Goal: Task Accomplishment & Management: Manage account settings

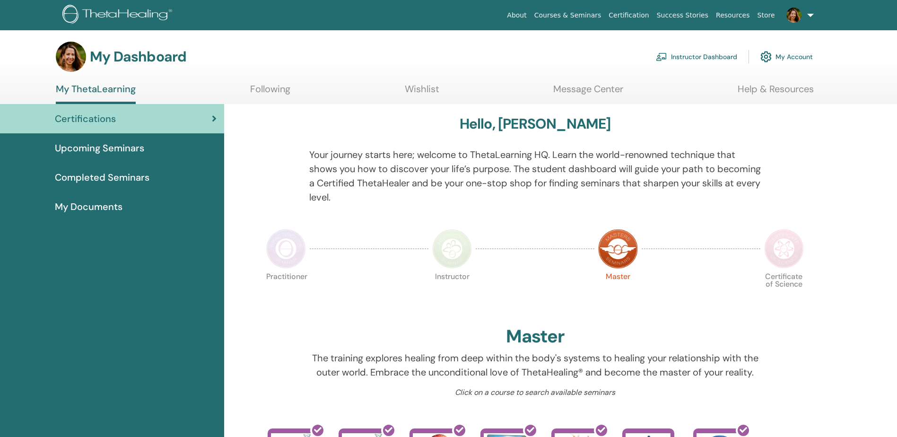
click at [712, 57] on link "Instructor Dashboard" at bounding box center [696, 56] width 81 height 21
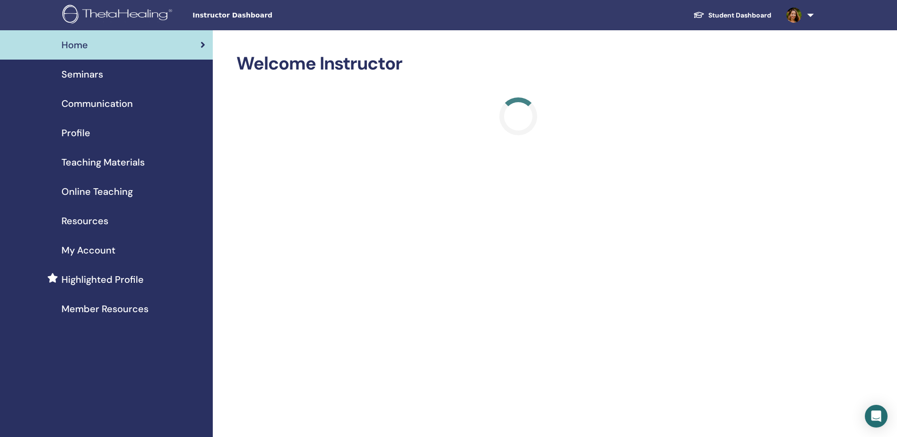
click at [96, 78] on span "Seminars" at bounding box center [82, 74] width 42 height 14
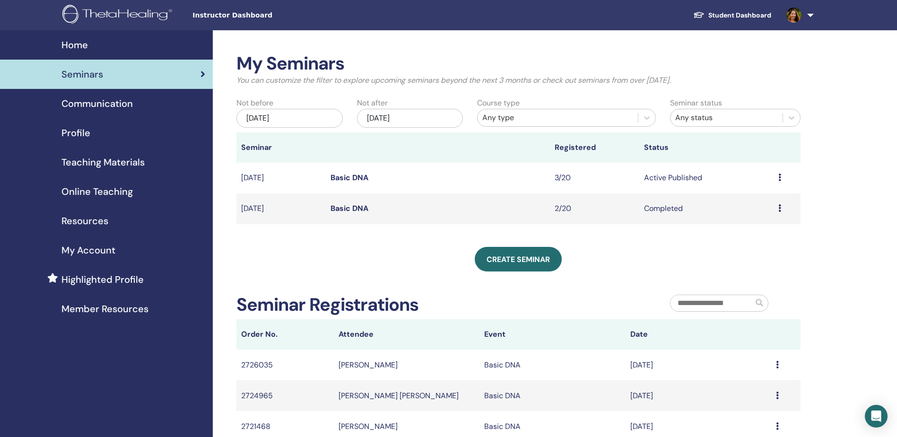
click at [346, 175] on link "Basic DNA" at bounding box center [350, 178] width 38 height 10
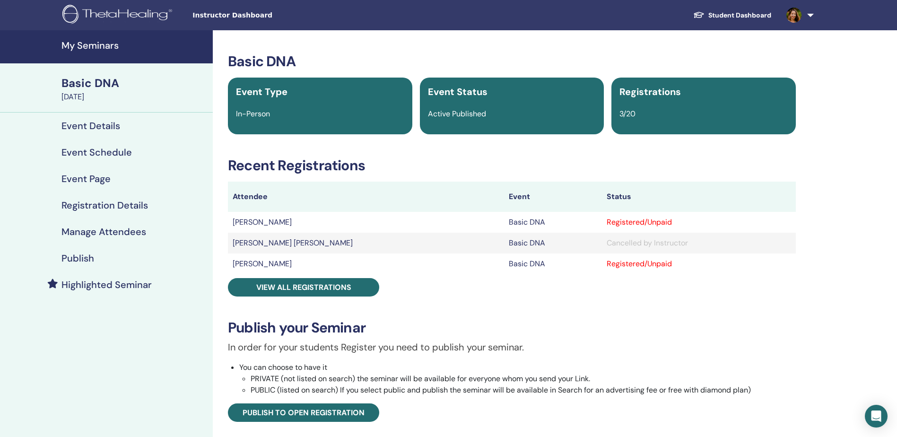
click at [278, 221] on td "[PERSON_NAME]" at bounding box center [366, 222] width 276 height 21
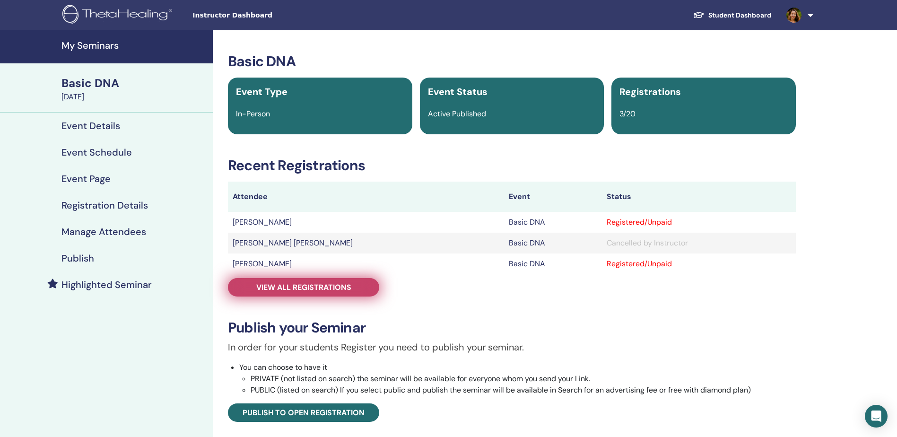
click at [291, 283] on span "View all registrations" at bounding box center [303, 287] width 95 height 10
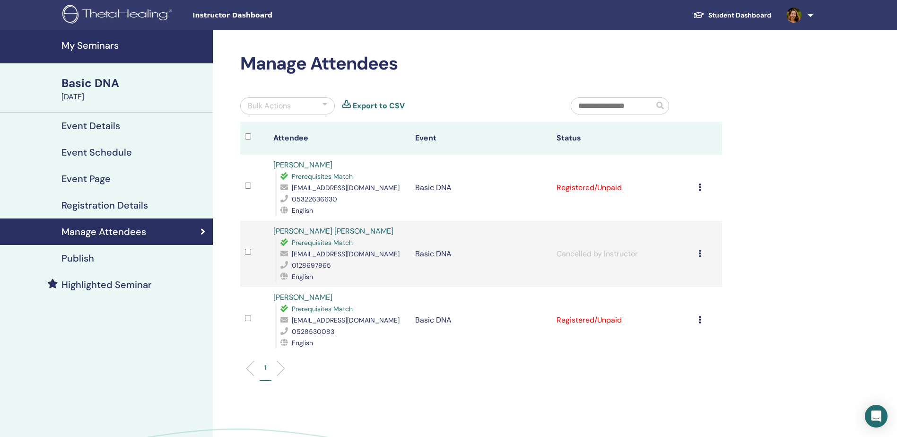
click at [701, 188] on div "Cancel Registration Do not auto-certify Mark as Paid Mark as Unpaid Mark as Abs…" at bounding box center [708, 187] width 19 height 11
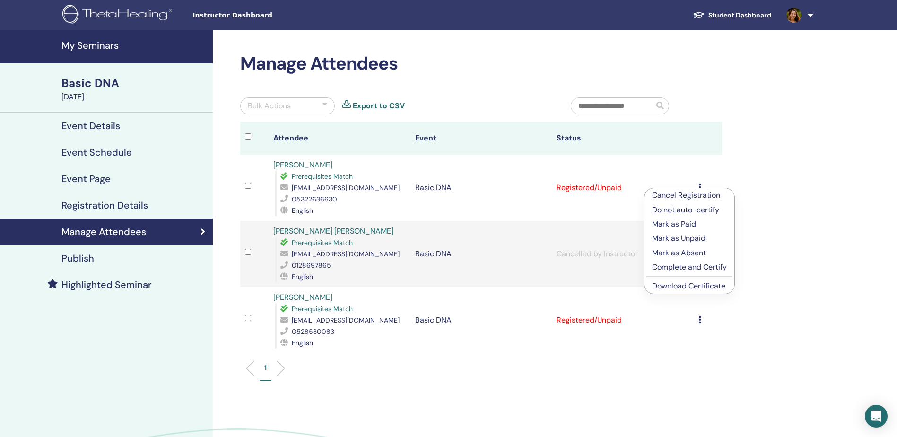
click at [698, 193] on p "Cancel Registration" at bounding box center [689, 195] width 75 height 11
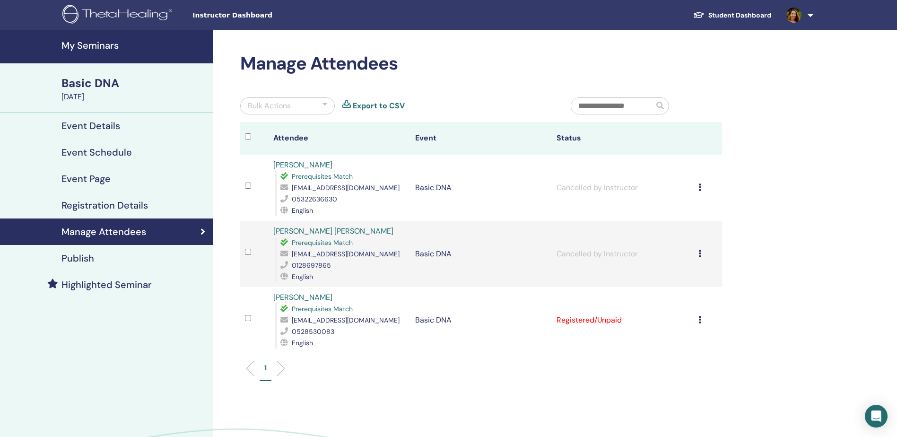
click at [697, 321] on td "Cancel Registration Do not auto-certify Mark as Paid Mark as Unpaid Mark as Abs…" at bounding box center [708, 320] width 28 height 66
click at [700, 322] on icon at bounding box center [700, 320] width 3 height 8
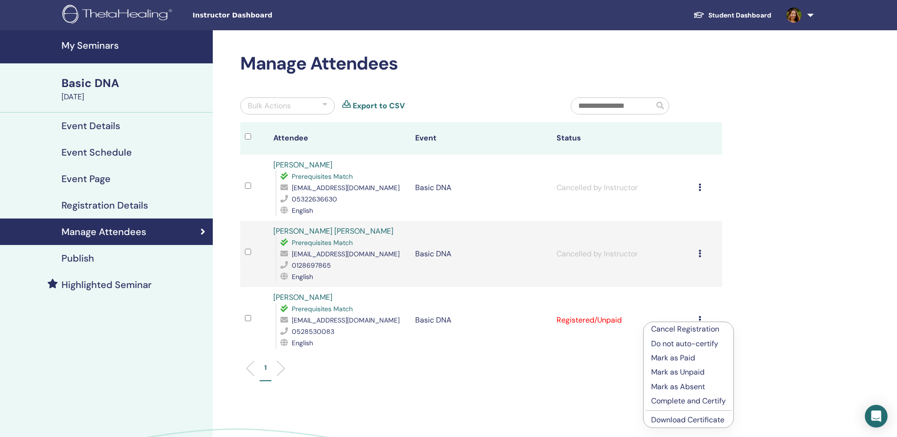
click at [699, 331] on p "Cancel Registration" at bounding box center [688, 328] width 75 height 11
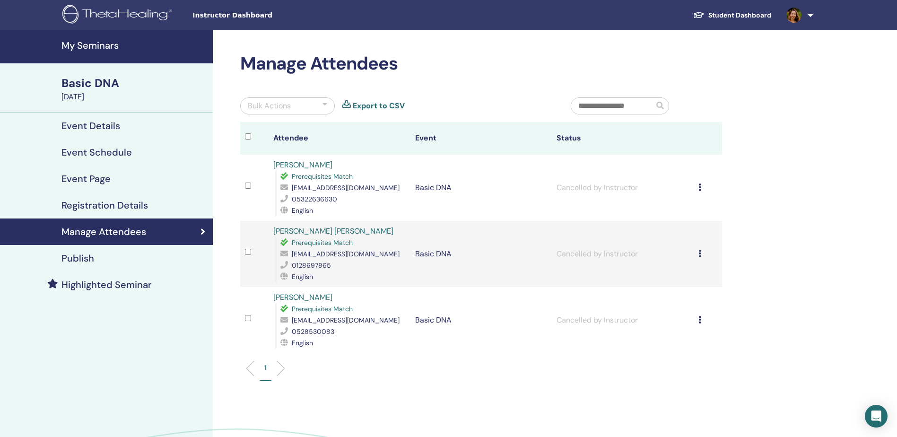
click at [66, 127] on h4 "Event Details" at bounding box center [90, 125] width 59 height 11
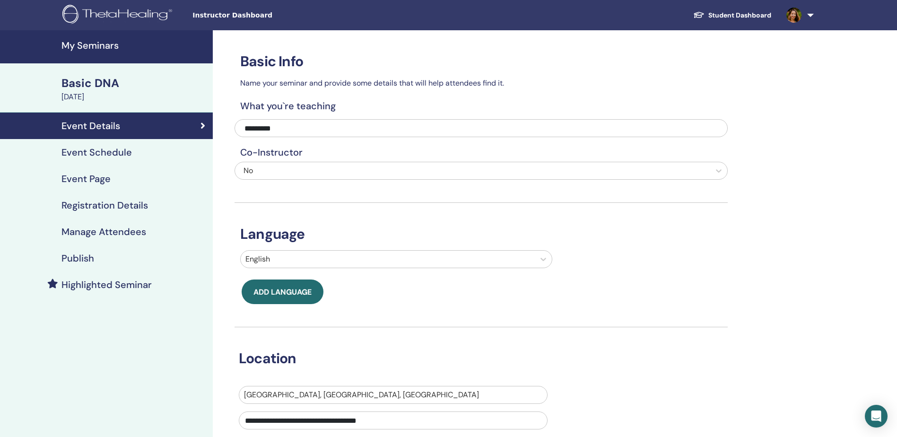
click at [82, 44] on h4 "My Seminars" at bounding box center [134, 45] width 146 height 11
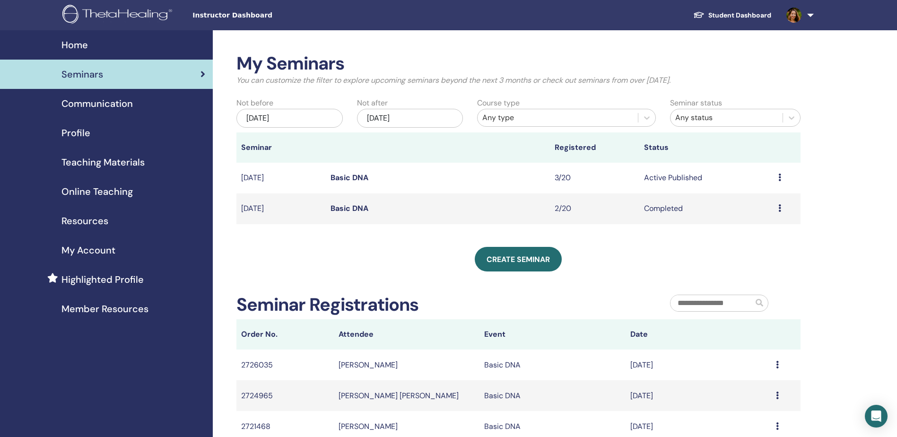
click at [777, 178] on td "Preview Edit Attendees Cancel" at bounding box center [787, 178] width 27 height 31
click at [781, 181] on icon at bounding box center [779, 178] width 3 height 8
click at [654, 236] on div "My Seminars You can customize the filter to explore upcoming seminars beyond th…" at bounding box center [518, 247] width 564 height 389
click at [77, 45] on span "Home" at bounding box center [74, 45] width 26 height 14
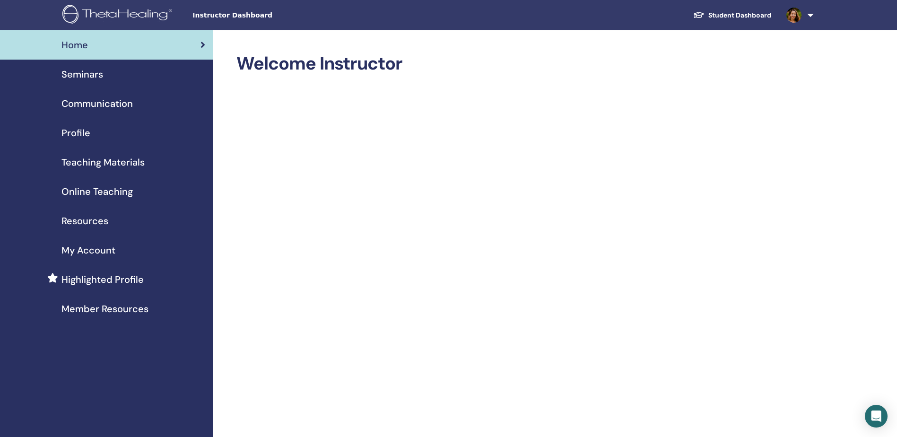
click at [89, 79] on span "Seminars" at bounding box center [82, 74] width 42 height 14
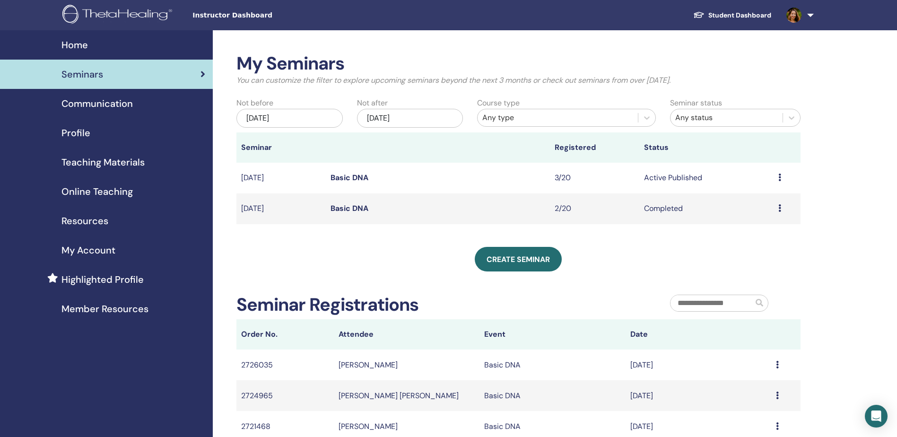
click at [354, 177] on link "Basic DNA" at bounding box center [350, 178] width 38 height 10
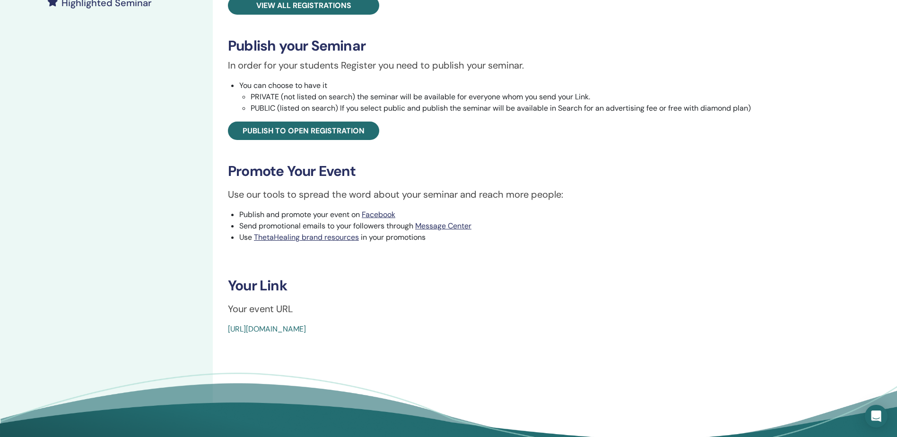
scroll to position [284, 0]
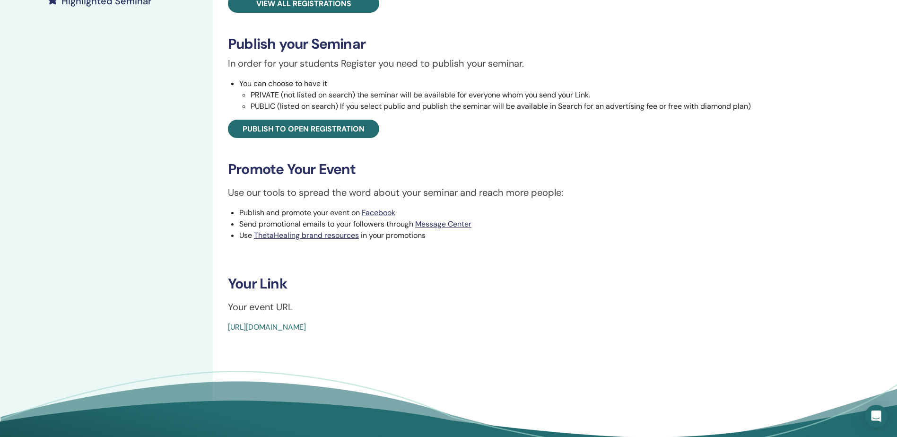
drag, startPoint x: 446, startPoint y: 327, endPoint x: 224, endPoint y: 320, distance: 222.9
click at [224, 320] on div "Basic DNA Event Type In-Person Event Status Active Published Registrations 3/20…" at bounding box center [512, 51] width 587 height 564
copy link "https://www.thetahealing.com/seminar-374660-details.html"
